Goal: Transaction & Acquisition: Obtain resource

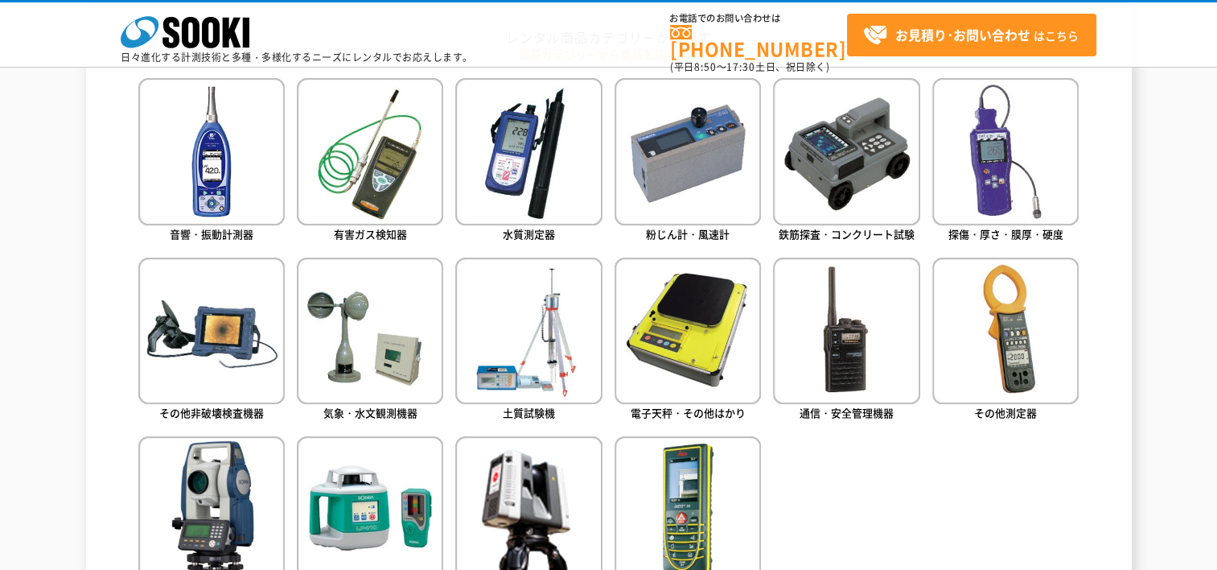
scroll to position [731, 0]
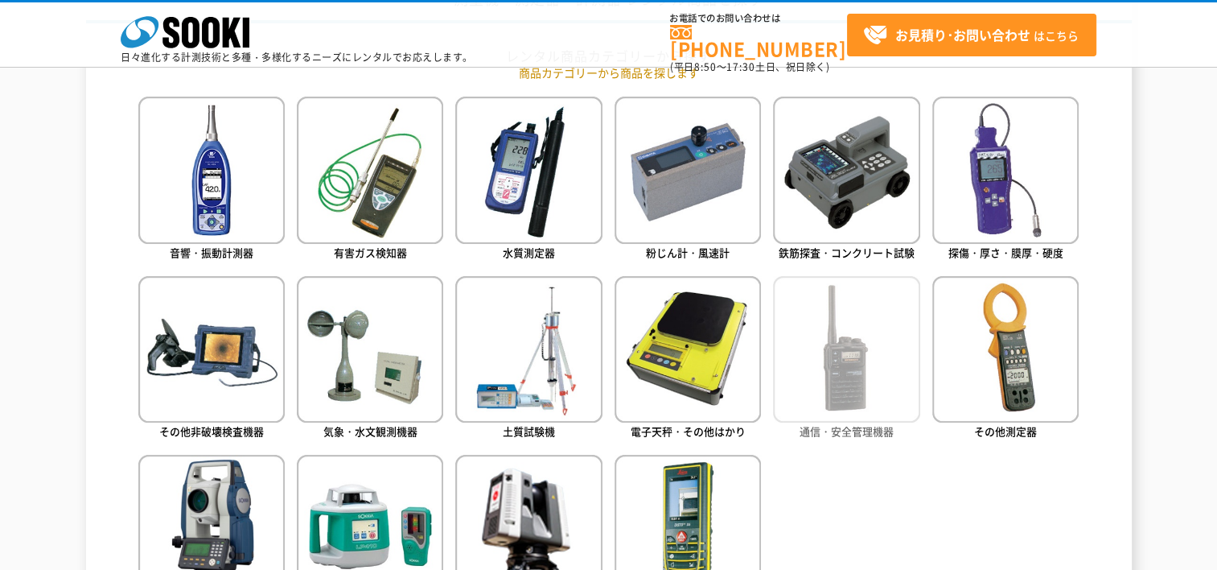
click at [837, 350] on img at bounding box center [846, 349] width 146 height 146
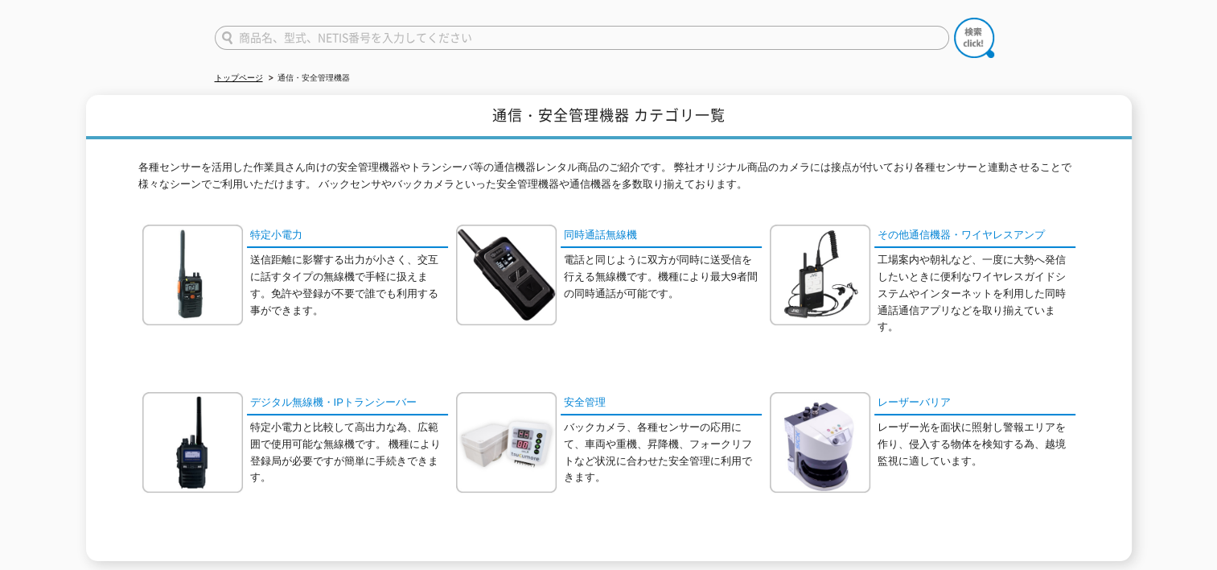
scroll to position [161, 0]
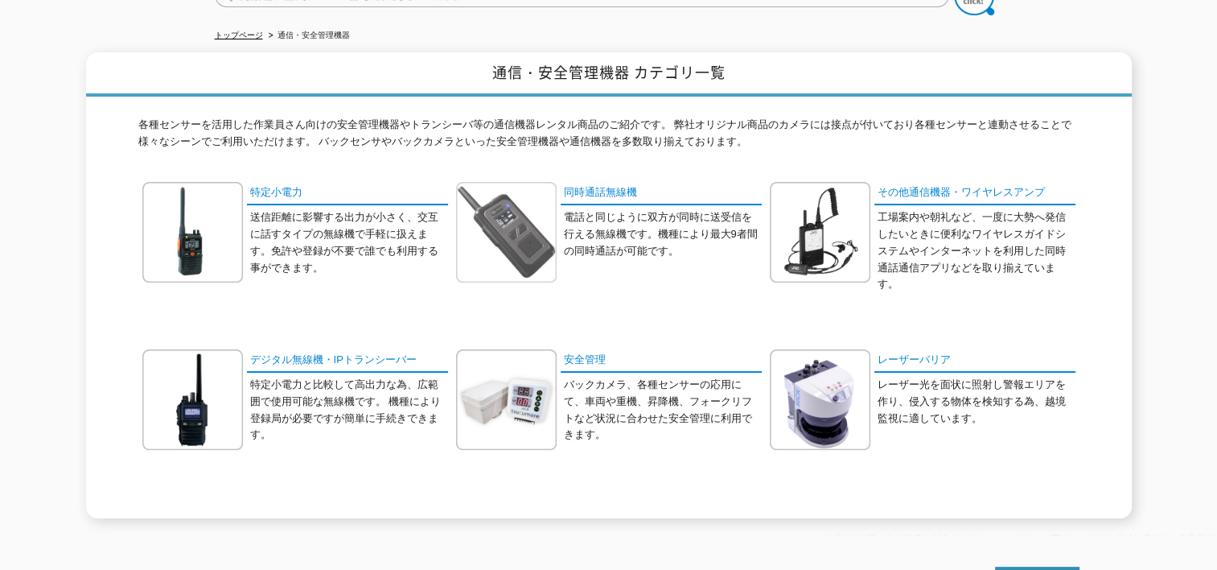
click at [541, 200] on img at bounding box center [506, 232] width 101 height 101
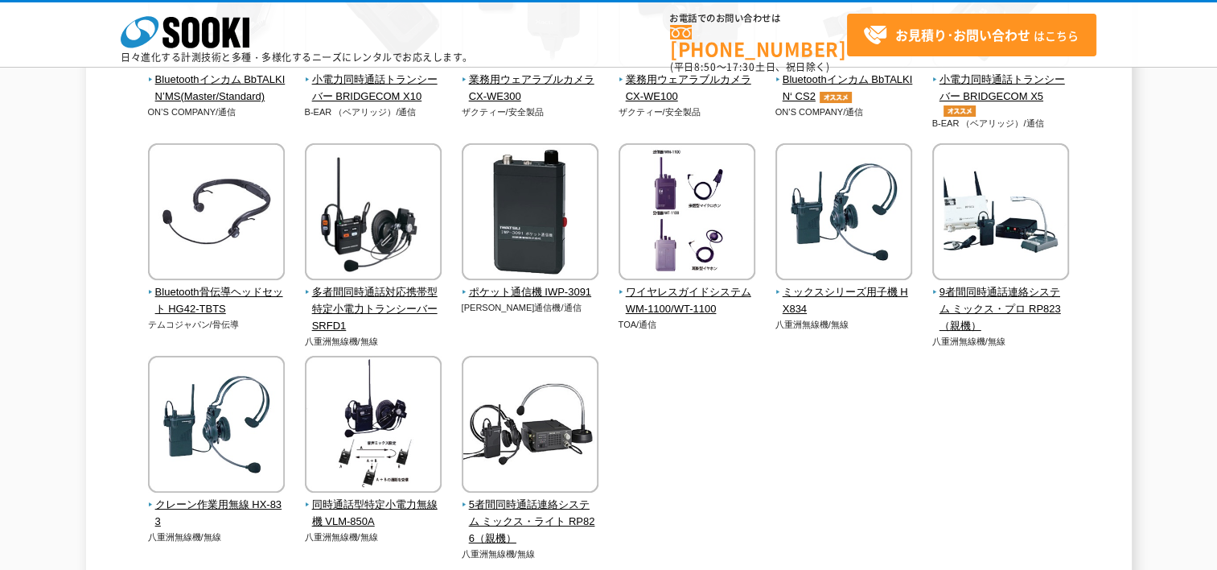
scroll to position [322, 0]
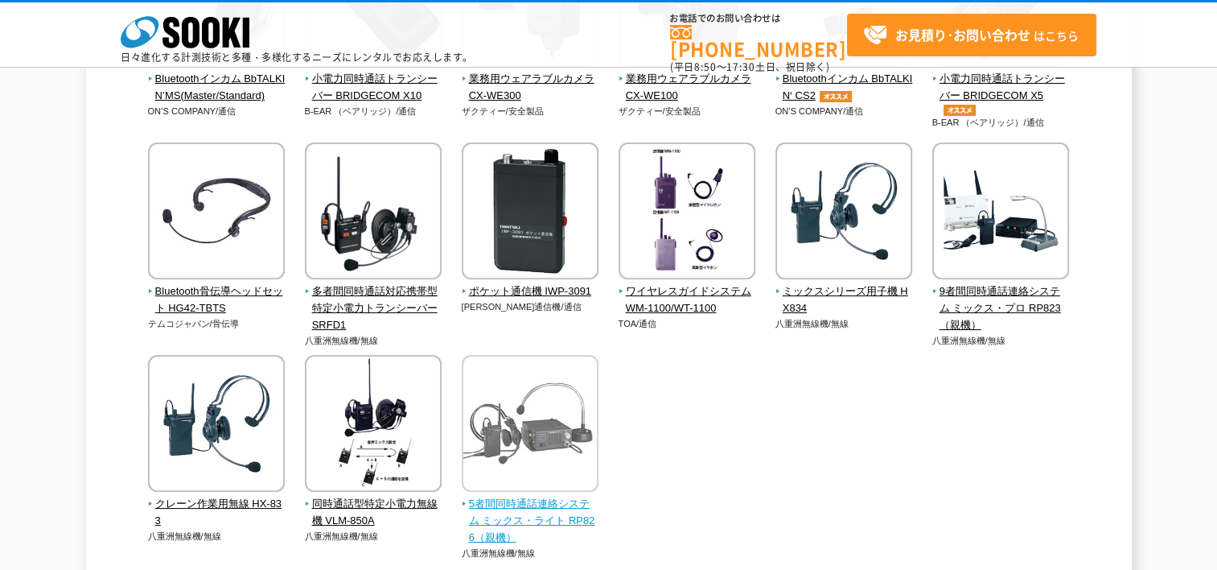
click at [528, 472] on img at bounding box center [530, 425] width 137 height 141
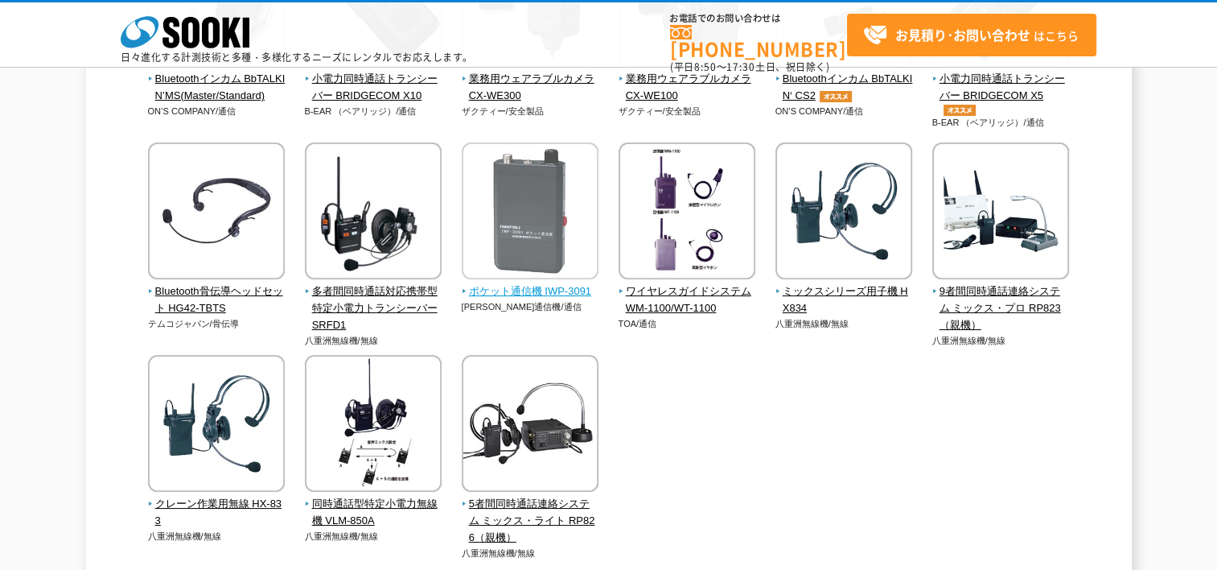
scroll to position [80, 0]
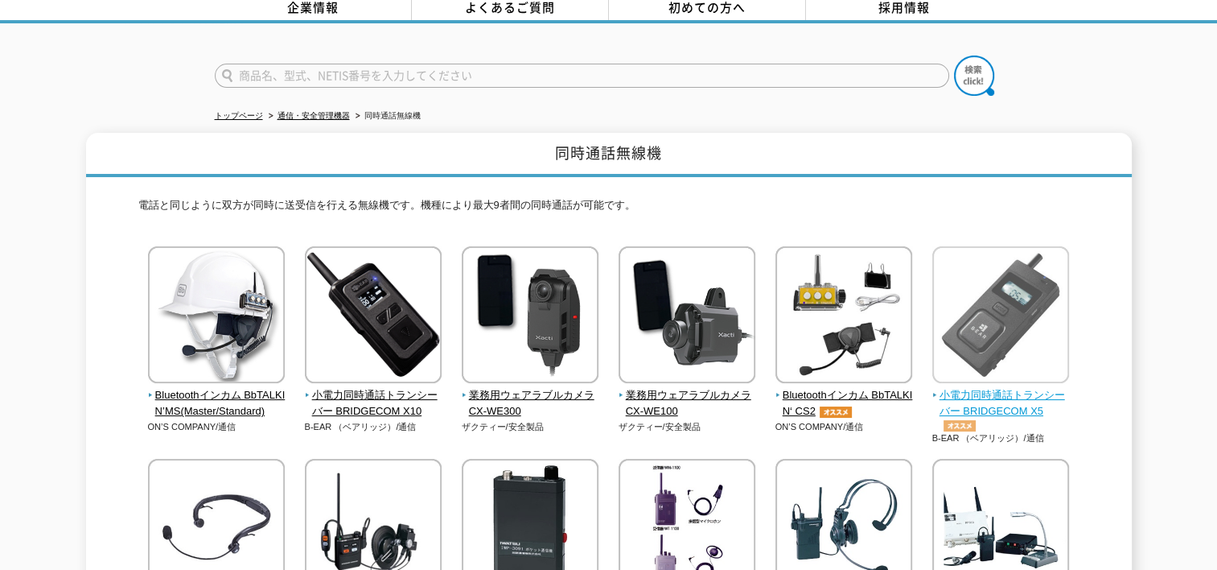
click at [1038, 351] on img at bounding box center [1001, 316] width 137 height 141
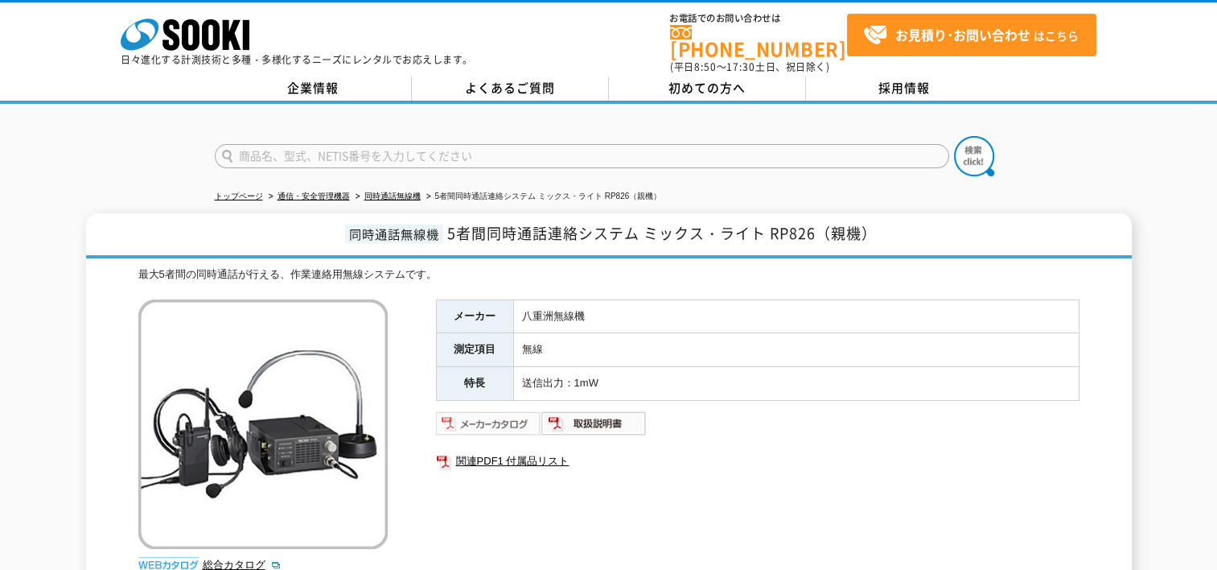
click at [503, 416] on img at bounding box center [488, 423] width 105 height 26
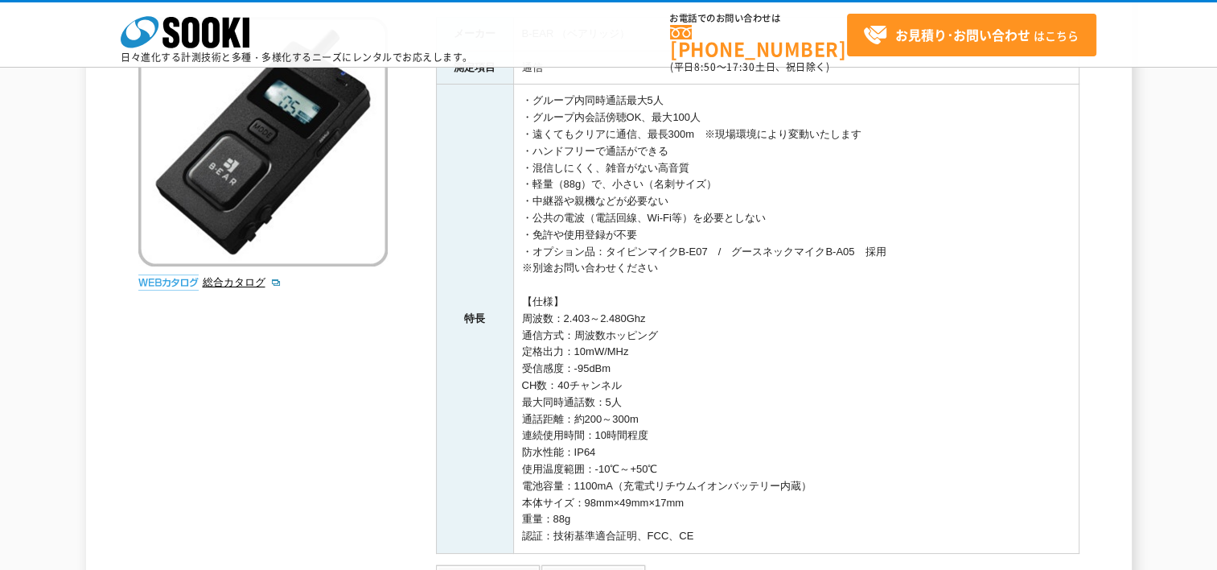
scroll to position [402, 0]
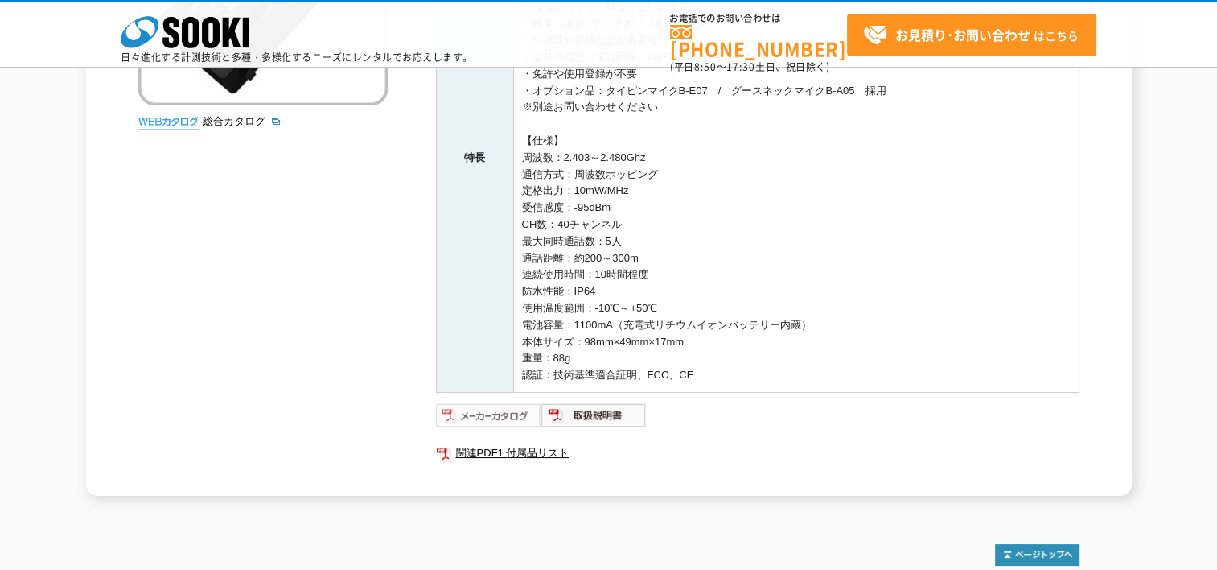
click at [488, 420] on img at bounding box center [488, 415] width 105 height 26
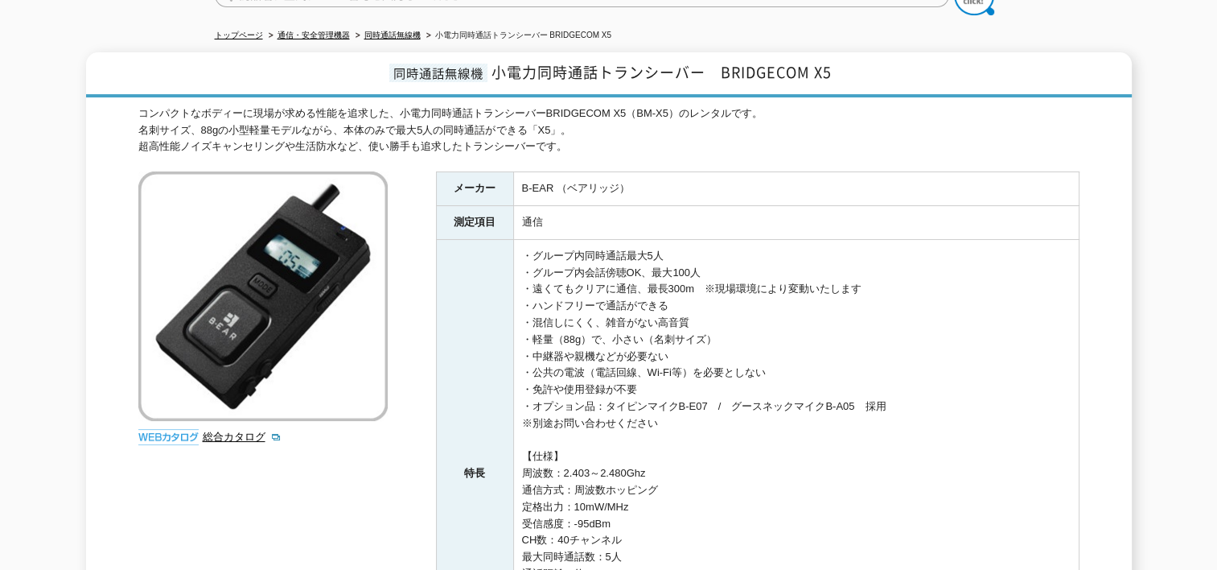
scroll to position [0, 0]
